Goal: Task Accomplishment & Management: Complete application form

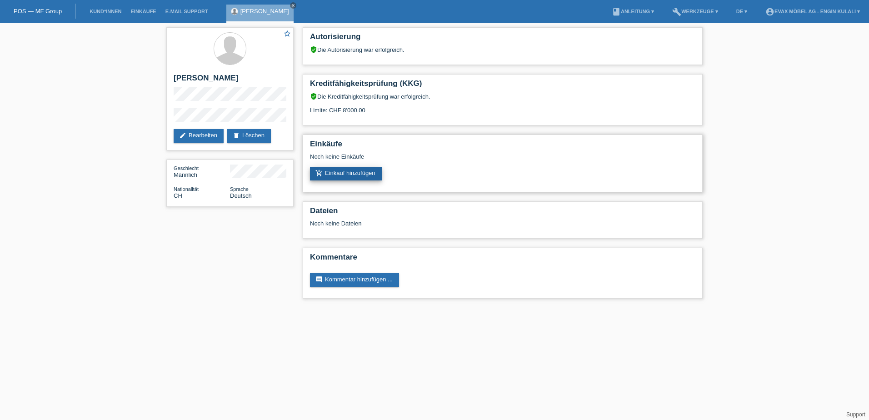
click at [338, 171] on link "add_shopping_cart Einkauf hinzufügen" at bounding box center [346, 174] width 72 height 14
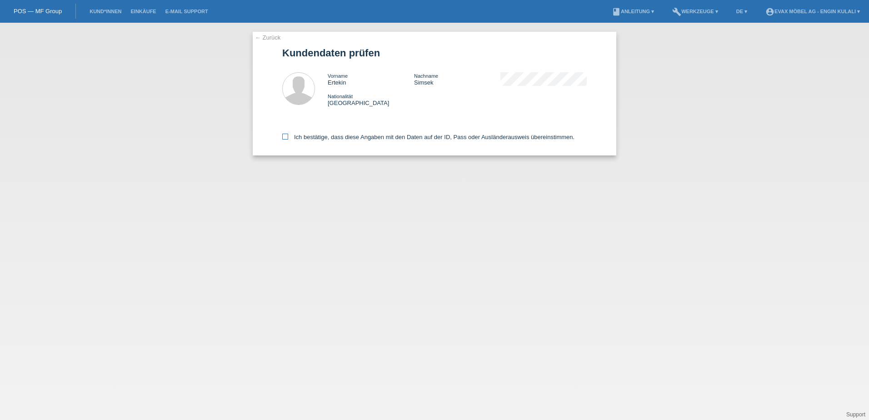
click at [316, 134] on label "Ich bestätige, dass diese Angaben mit den Daten auf der ID, Pass oder Ausländer…" at bounding box center [428, 137] width 292 height 7
click at [288, 134] on input "Ich bestätige, dass diese Angaben mit den Daten auf der ID, Pass oder Ausländer…" at bounding box center [285, 137] width 6 height 6
checkbox input "true"
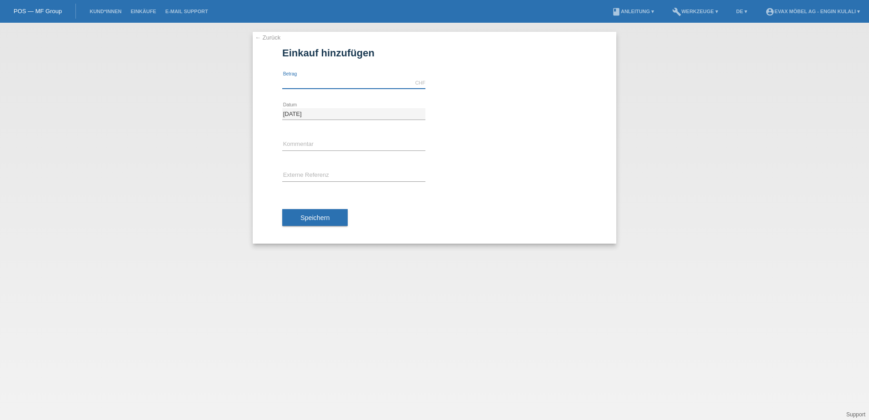
click at [325, 80] on input "text" at bounding box center [353, 82] width 143 height 11
type input "80000.00"
click at [306, 142] on input "text" at bounding box center [353, 144] width 143 height 11
click at [292, 174] on input "text" at bounding box center [353, 175] width 143 height 11
click at [300, 173] on input "text" at bounding box center [353, 175] width 143 height 11
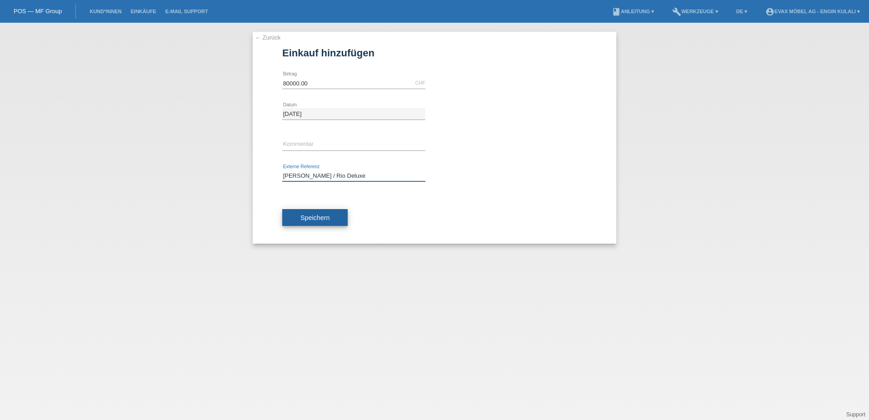
type input "Ertekin Simsek / Rio Deluxe"
click at [314, 219] on span "Speichern" at bounding box center [314, 217] width 29 height 7
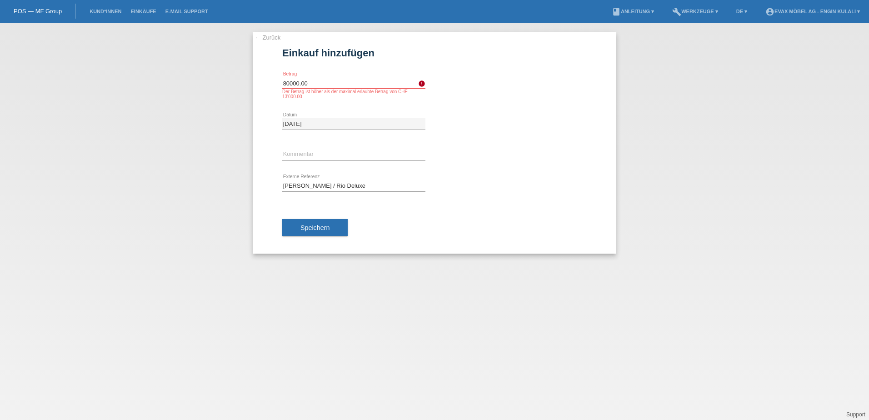
click at [291, 84] on input "80000.00" at bounding box center [353, 82] width 143 height 11
type input "8000.00"
click at [326, 223] on button "Speichern" at bounding box center [314, 227] width 65 height 17
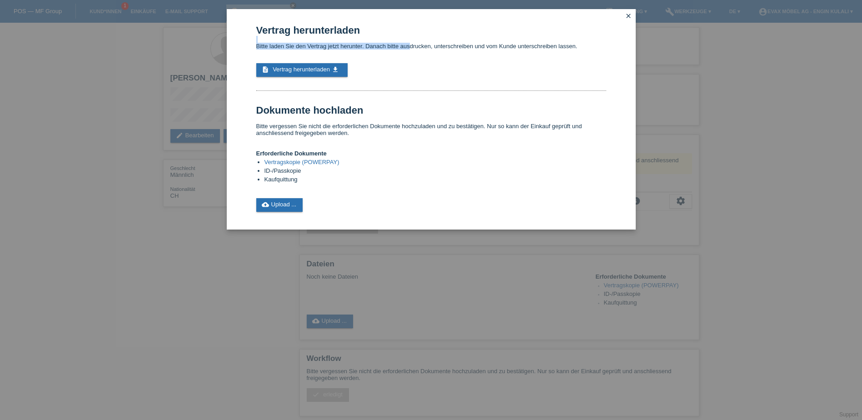
drag, startPoint x: 404, startPoint y: 15, endPoint x: 411, endPoint y: 45, distance: 30.8
click at [411, 45] on div "Vertrag herunterladen Bitte laden Sie den Vertrag jetzt herunter. Danach bitte …" at bounding box center [431, 119] width 409 height 220
drag, startPoint x: 411, startPoint y: 45, endPoint x: 391, endPoint y: 61, distance: 25.8
click at [391, 61] on div "Vertrag herunterladen Bitte laden Sie den Vertrag jetzt herunter. Danach bitte …" at bounding box center [431, 118] width 350 height 187
click at [285, 199] on link "cloud_upload Upload ..." at bounding box center [279, 205] width 47 height 14
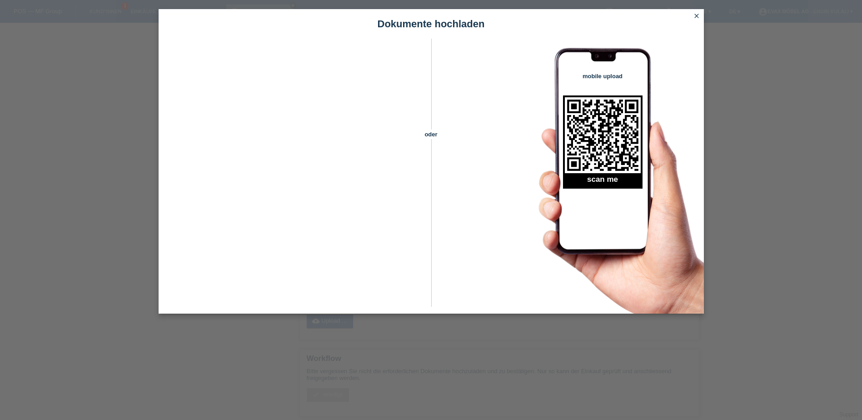
click at [695, 16] on icon "close" at bounding box center [696, 15] width 7 height 7
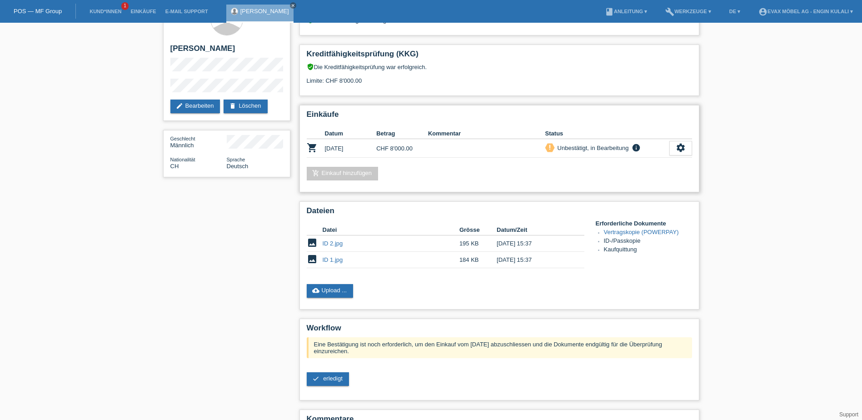
scroll to position [45, 0]
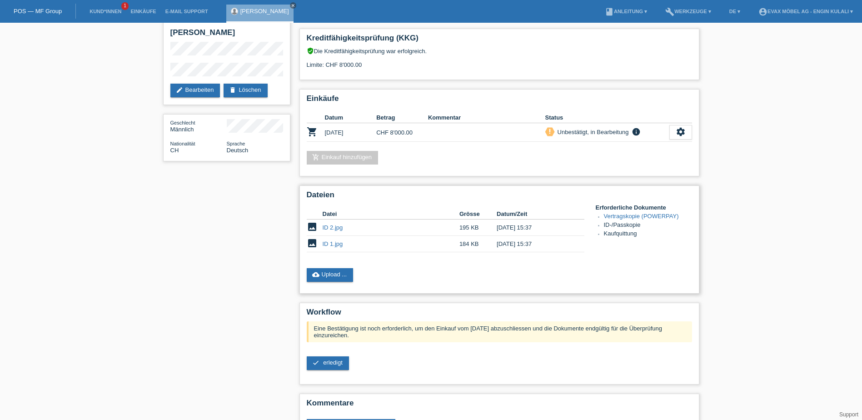
click at [633, 215] on link "Vertragskopie (POWERPAY)" at bounding box center [641, 216] width 75 height 7
click at [329, 277] on link "cloud_upload Upload ..." at bounding box center [330, 275] width 47 height 14
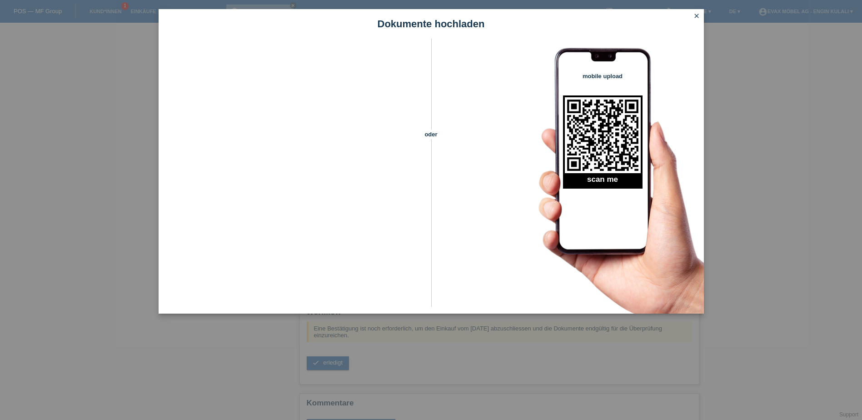
click at [694, 13] on icon "close" at bounding box center [696, 15] width 7 height 7
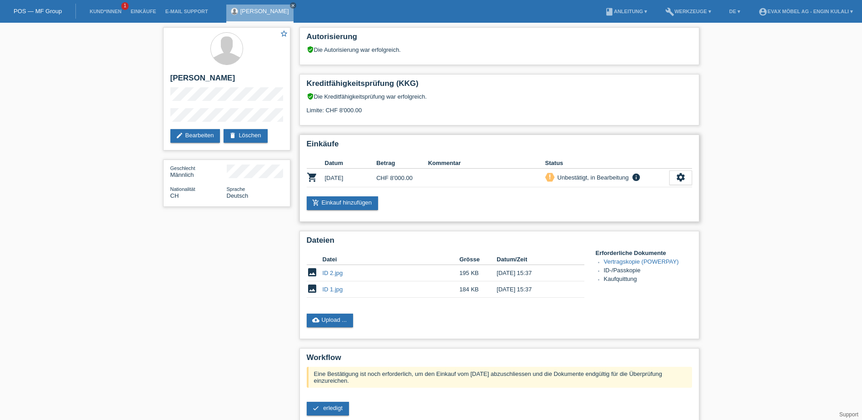
scroll to position [45, 0]
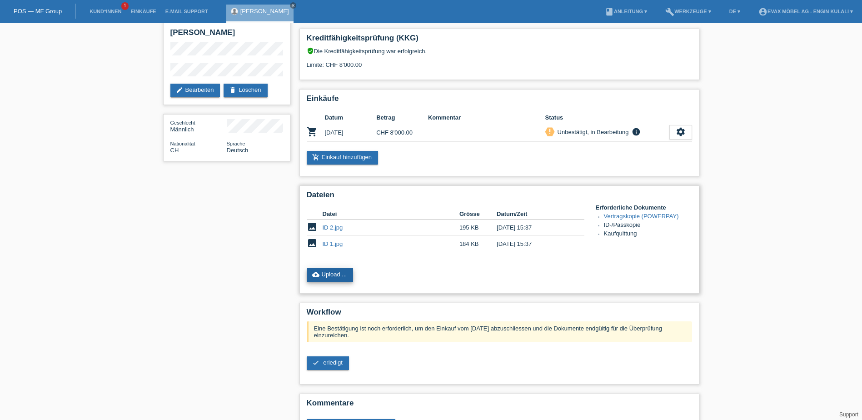
click at [339, 271] on link "cloud_upload Upload ..." at bounding box center [330, 275] width 47 height 14
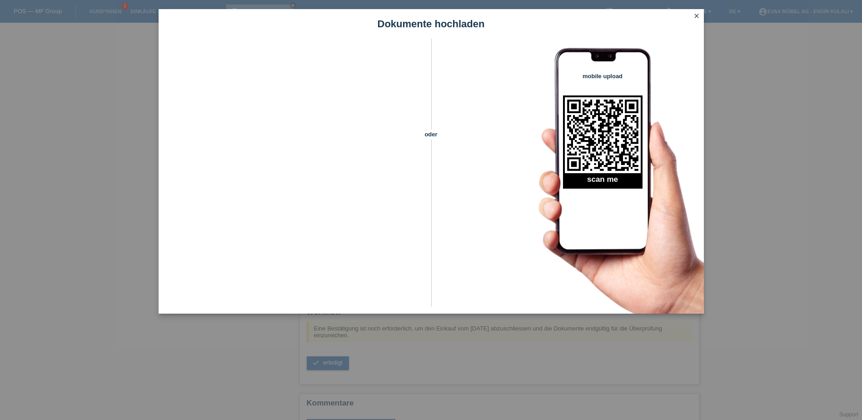
click at [694, 13] on icon "close" at bounding box center [696, 15] width 7 height 7
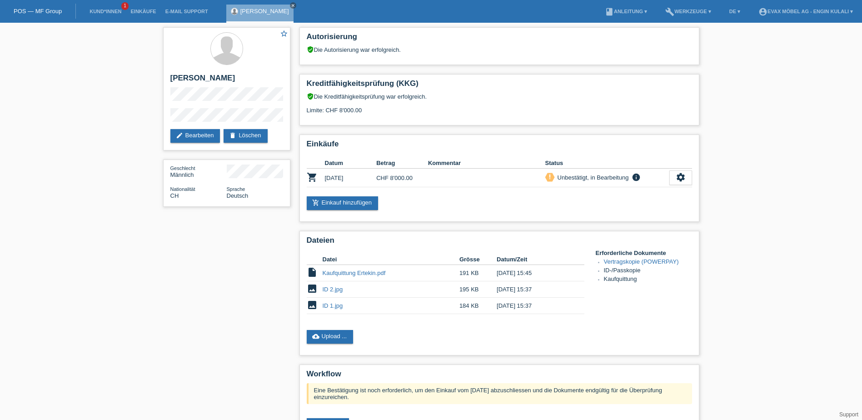
scroll to position [45, 0]
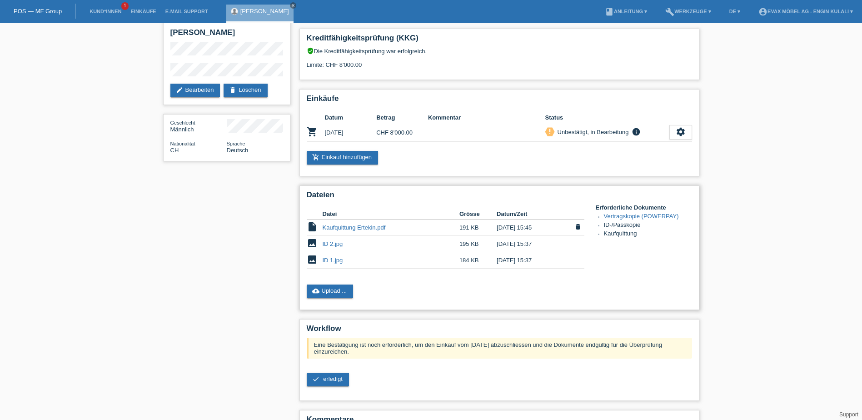
click at [579, 225] on icon "delete" at bounding box center [578, 226] width 7 height 7
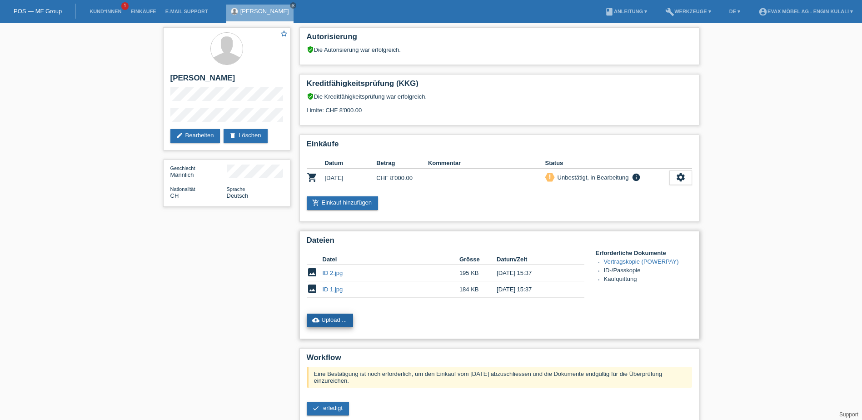
scroll to position [45, 0]
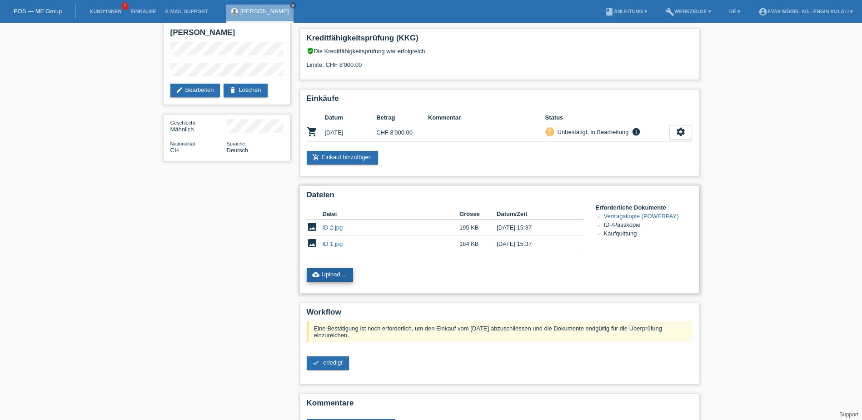
click at [345, 268] on link "cloud_upload Upload ..." at bounding box center [330, 275] width 47 height 14
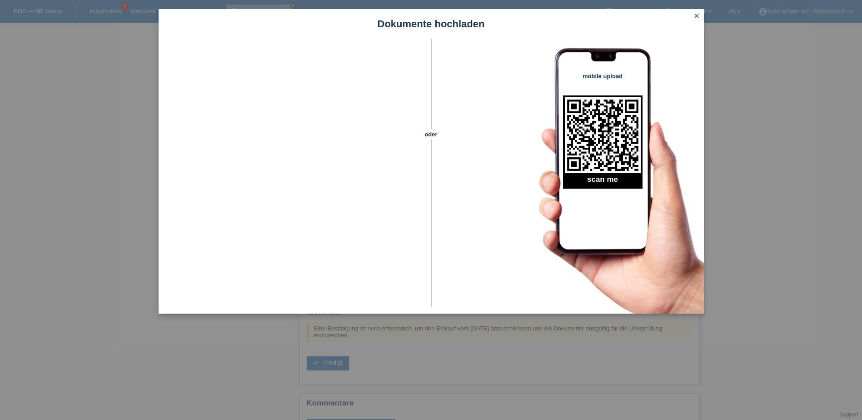
click at [697, 14] on icon "close" at bounding box center [696, 15] width 7 height 7
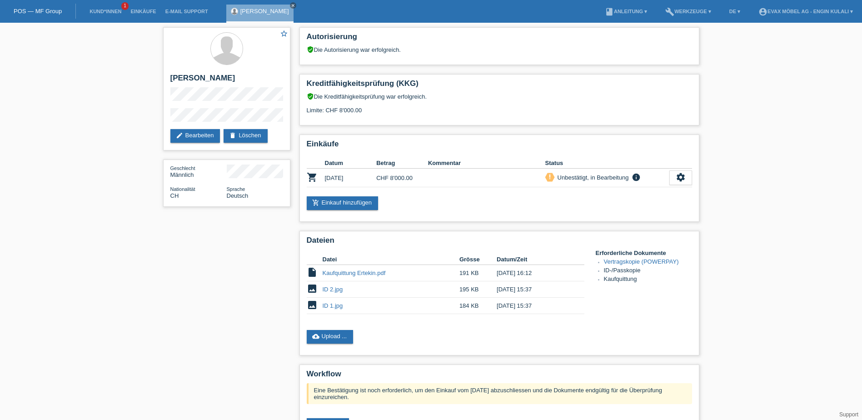
scroll to position [45, 0]
